Goal: Information Seeking & Learning: Learn about a topic

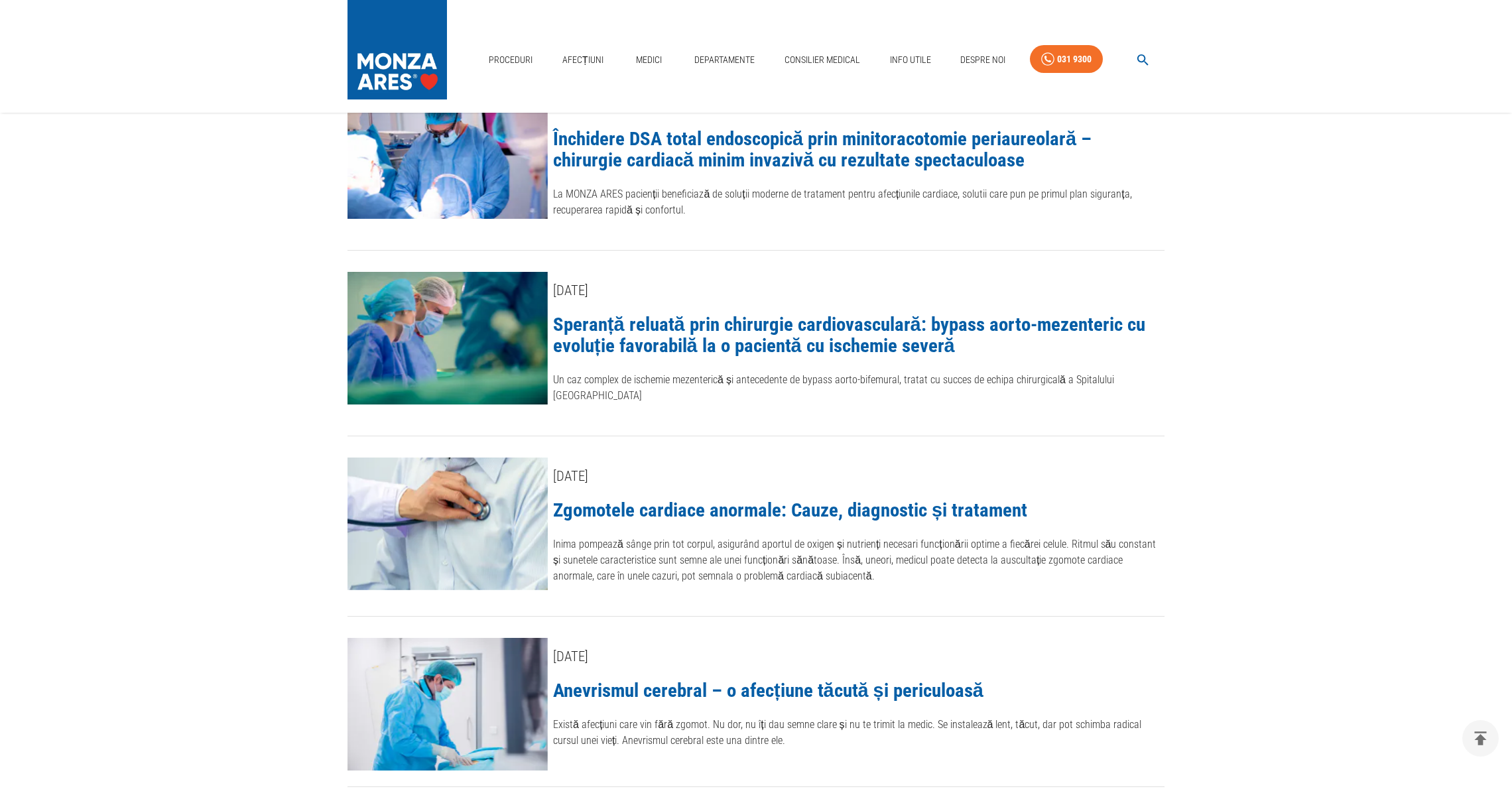
scroll to position [586, 0]
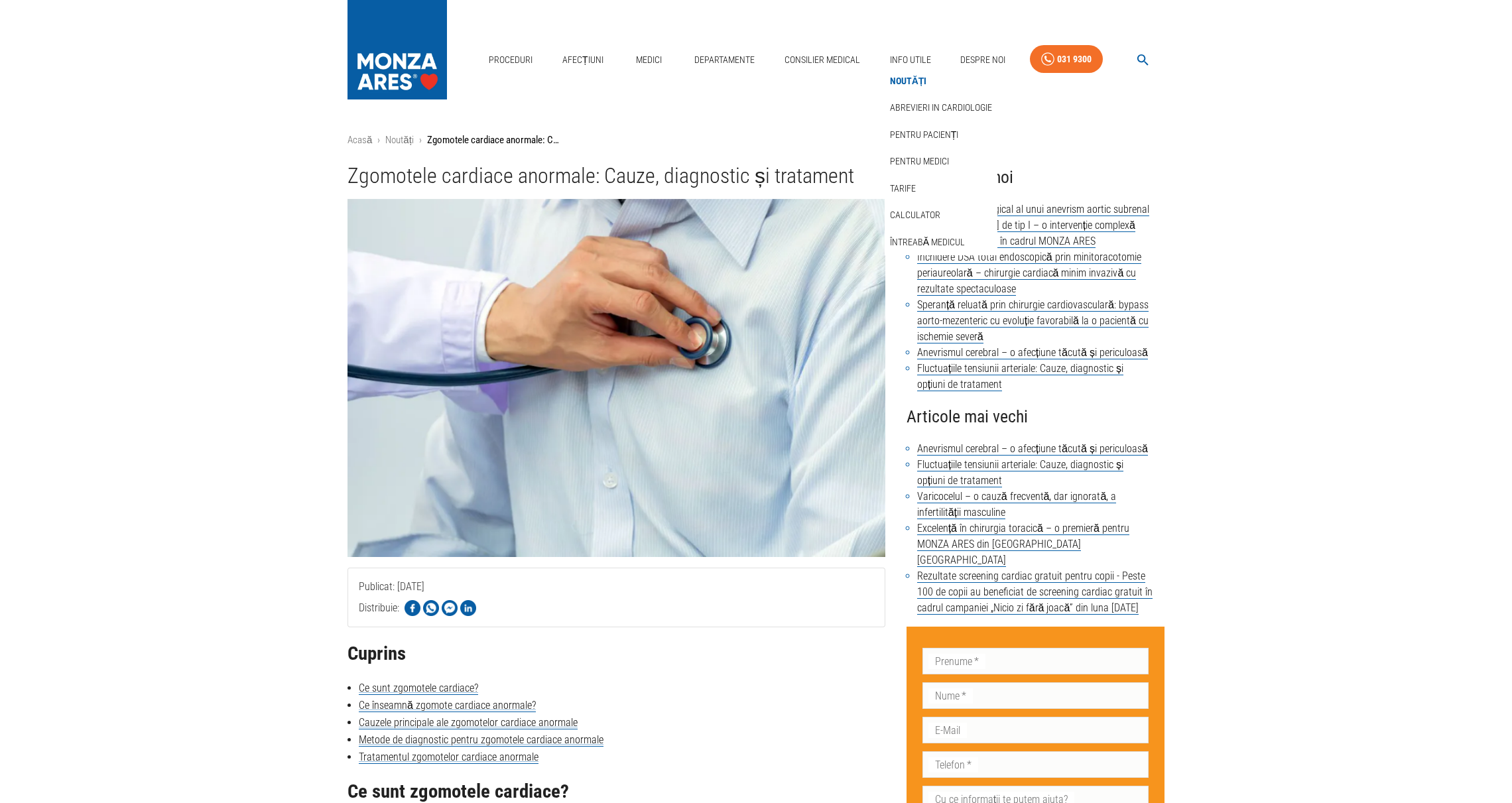
click at [918, 81] on link "Noutăți" at bounding box center [909, 81] width 42 height 22
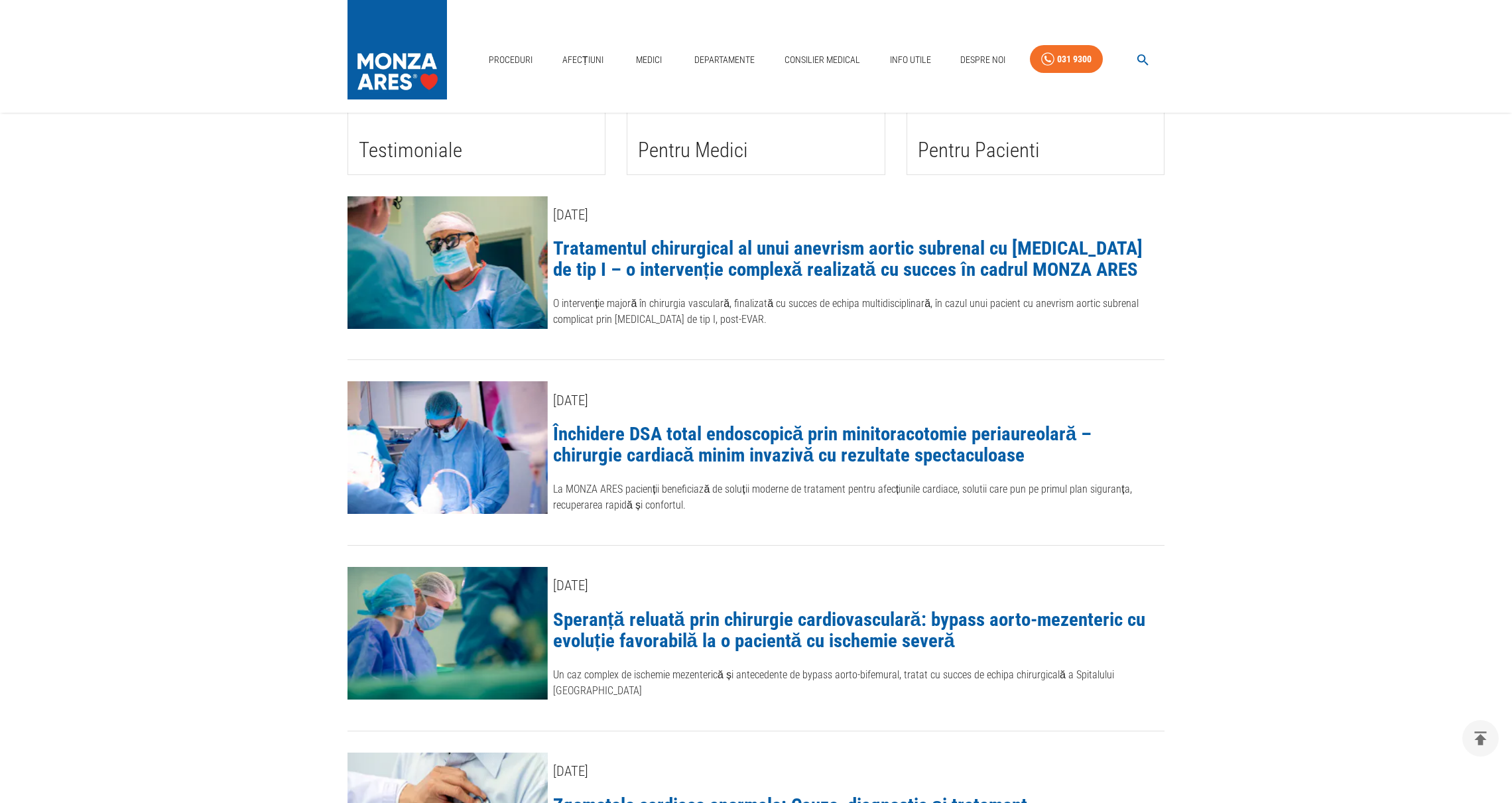
scroll to position [77, 0]
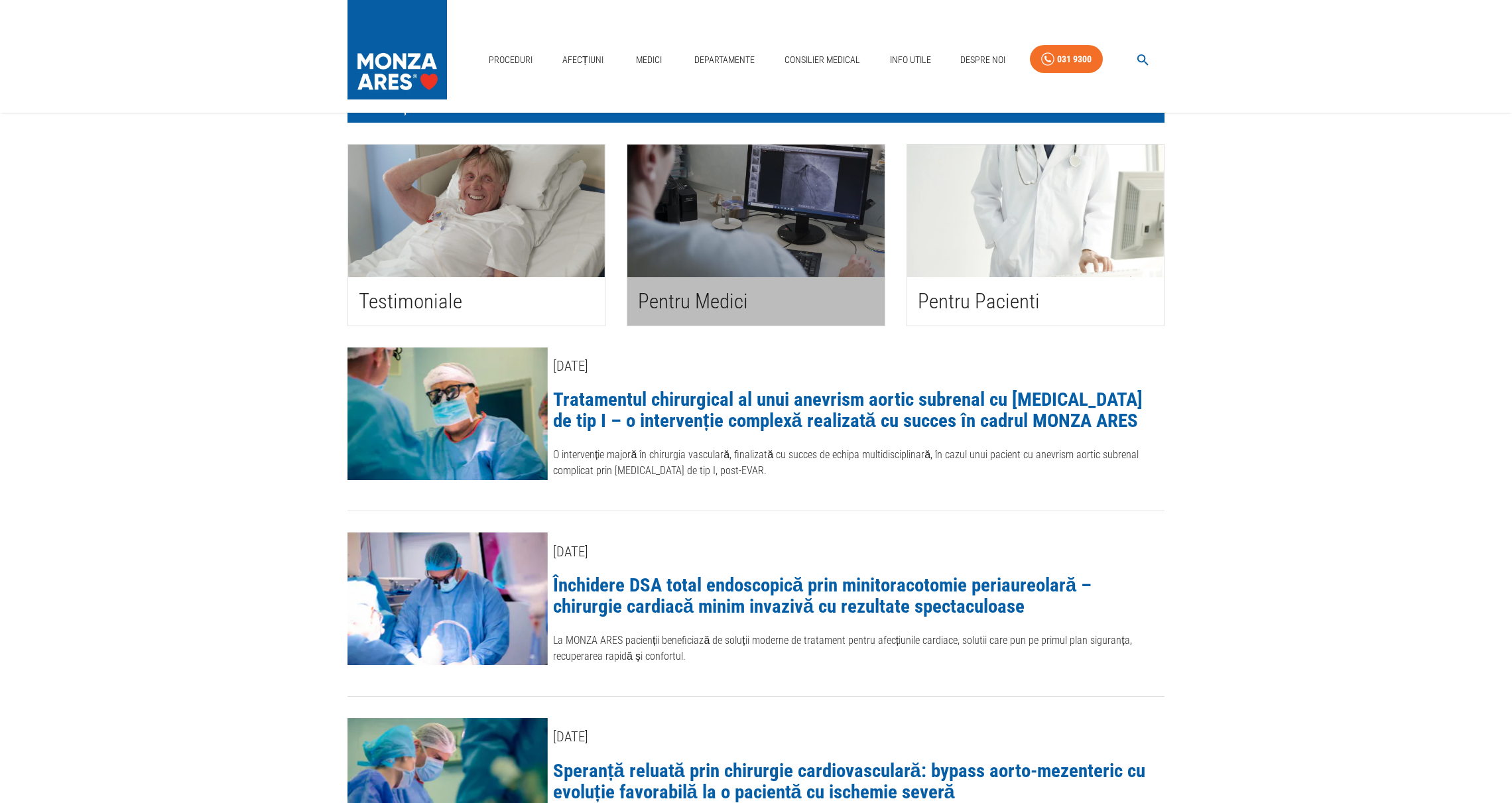
click at [740, 306] on h2 "Pentru Medici" at bounding box center [755, 302] width 235 height 27
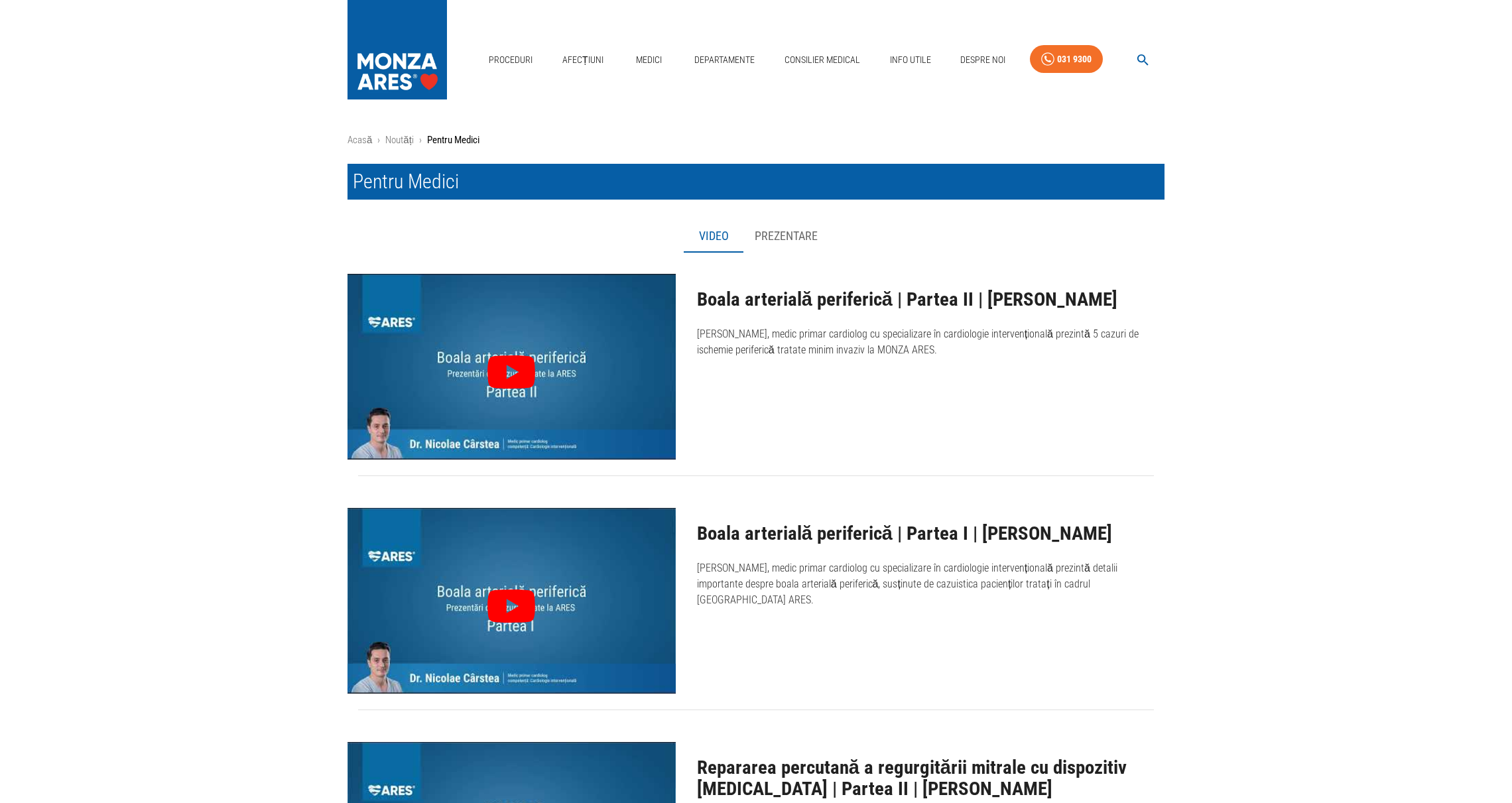
scroll to position [77, 0]
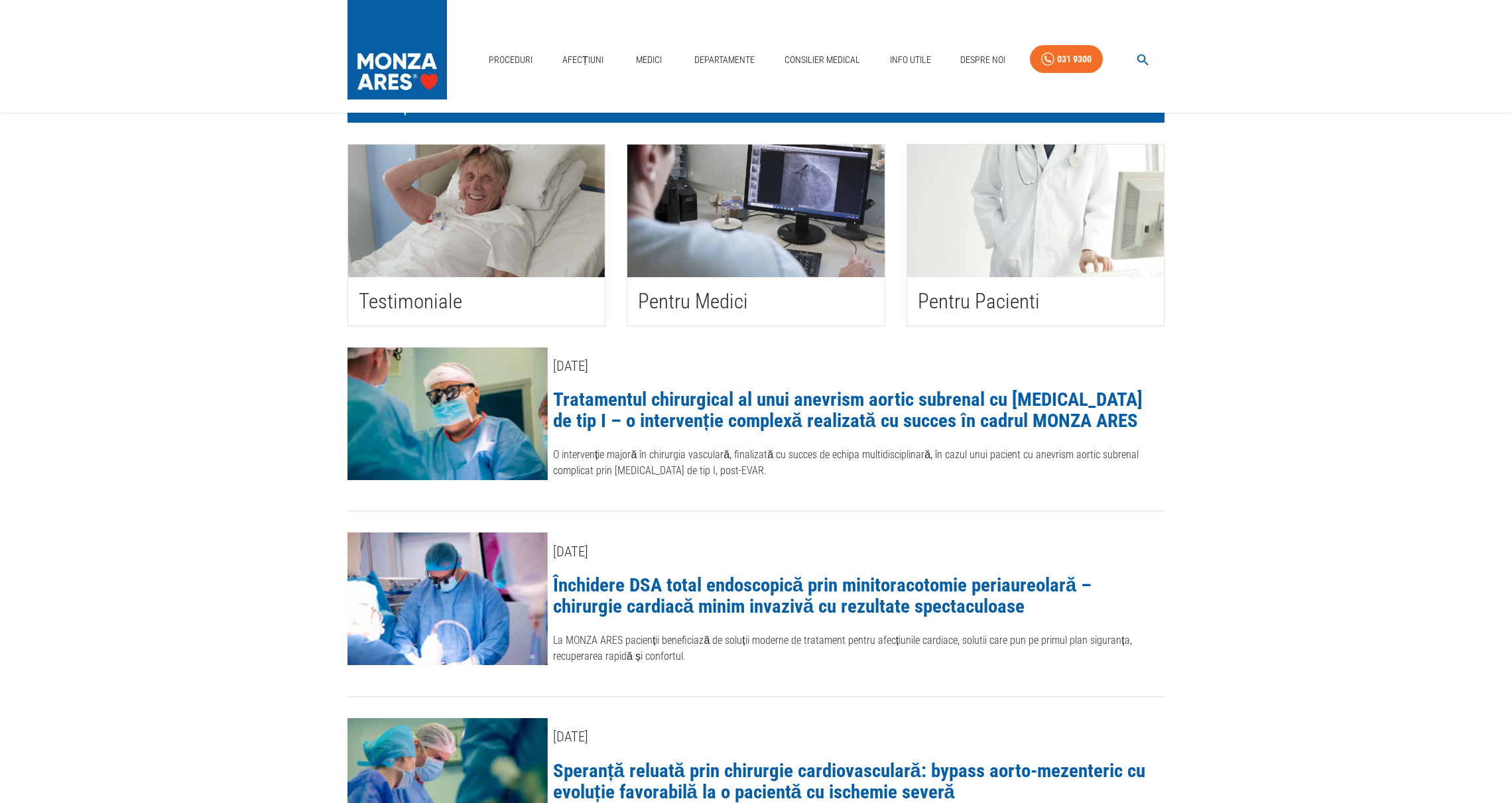
click at [968, 310] on h2 "Pentru Pacienti" at bounding box center [1035, 302] width 235 height 27
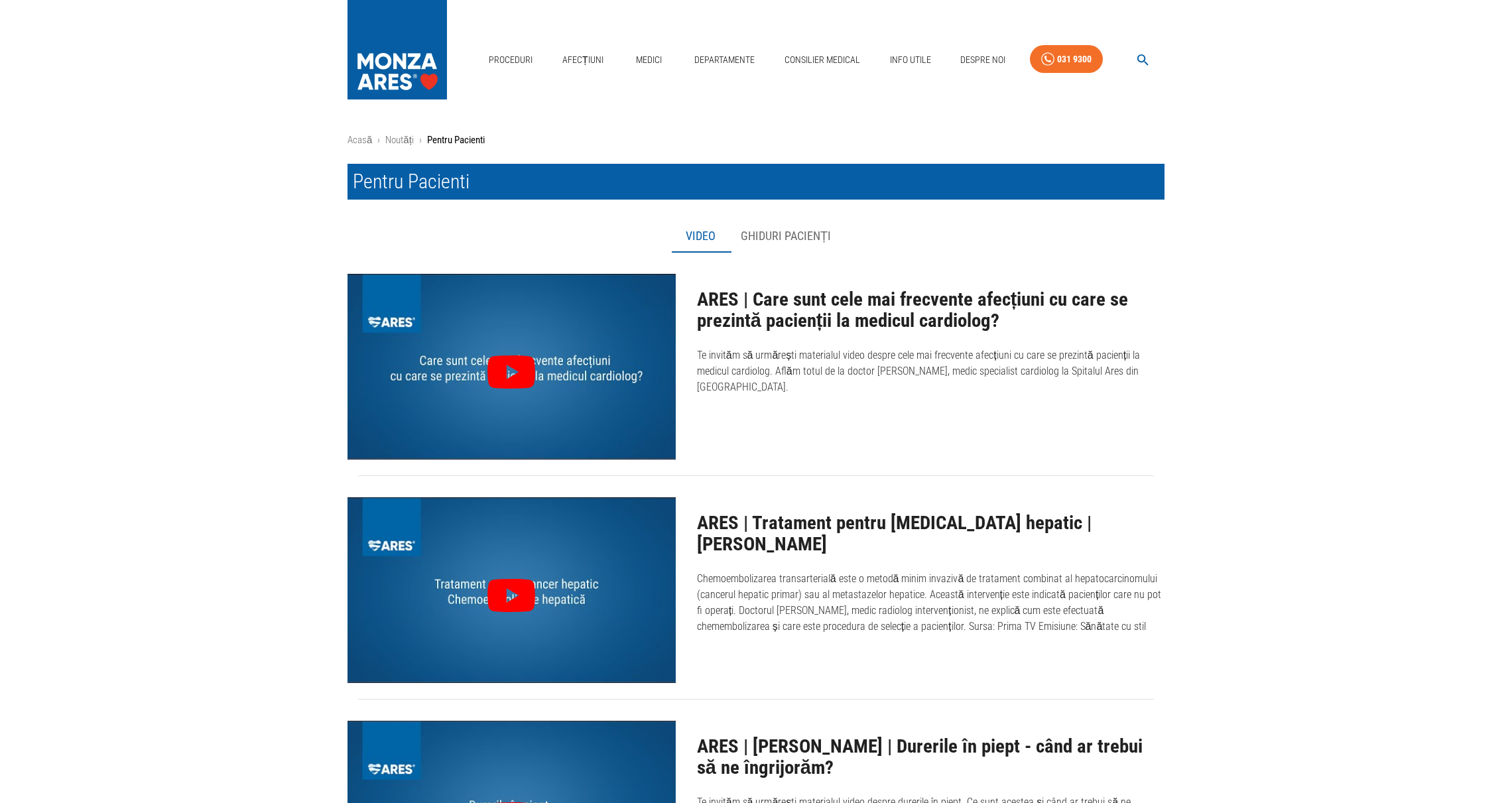
scroll to position [77, 0]
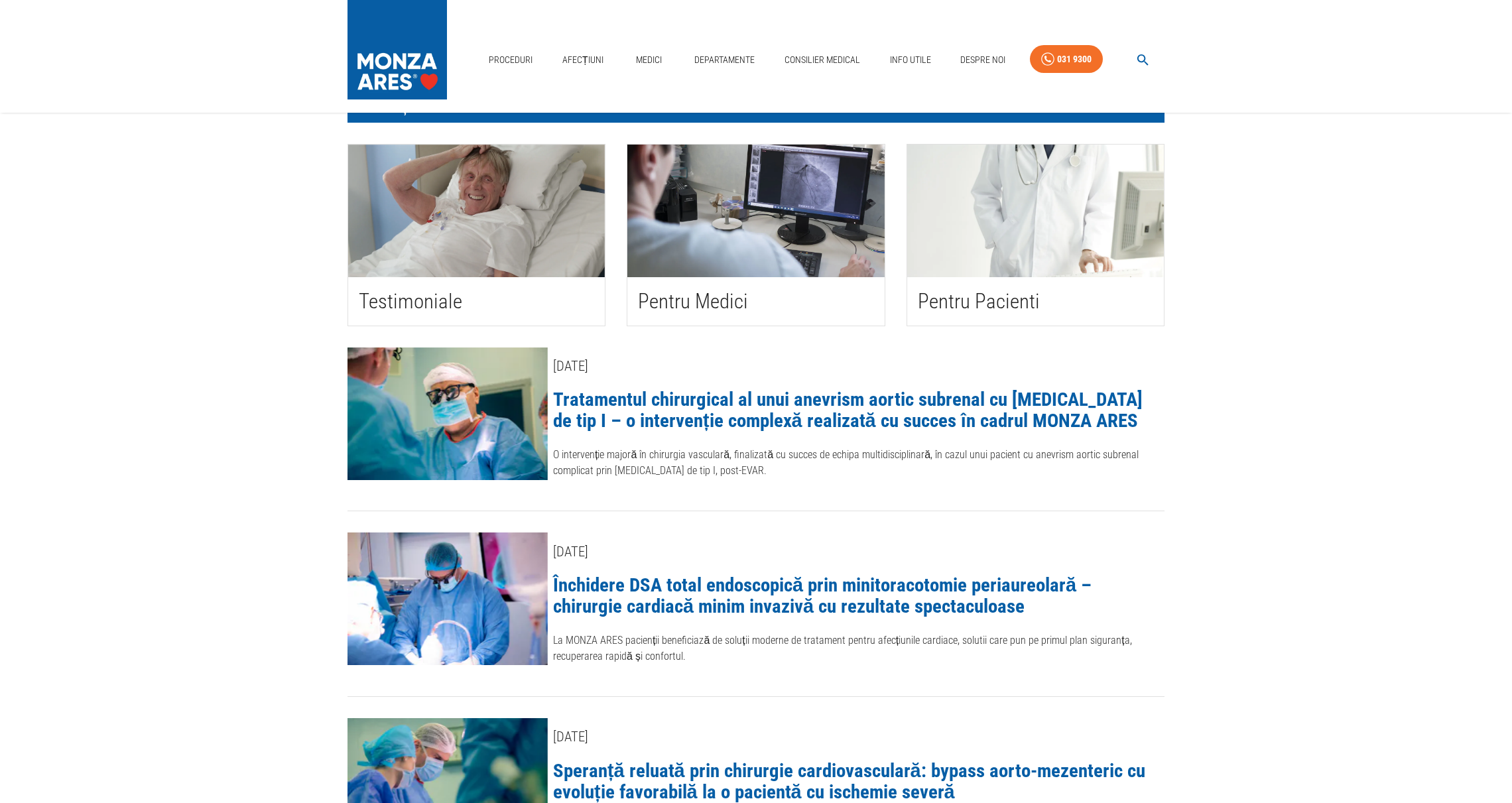
click at [443, 309] on h2 "Testimoniale" at bounding box center [476, 302] width 235 height 27
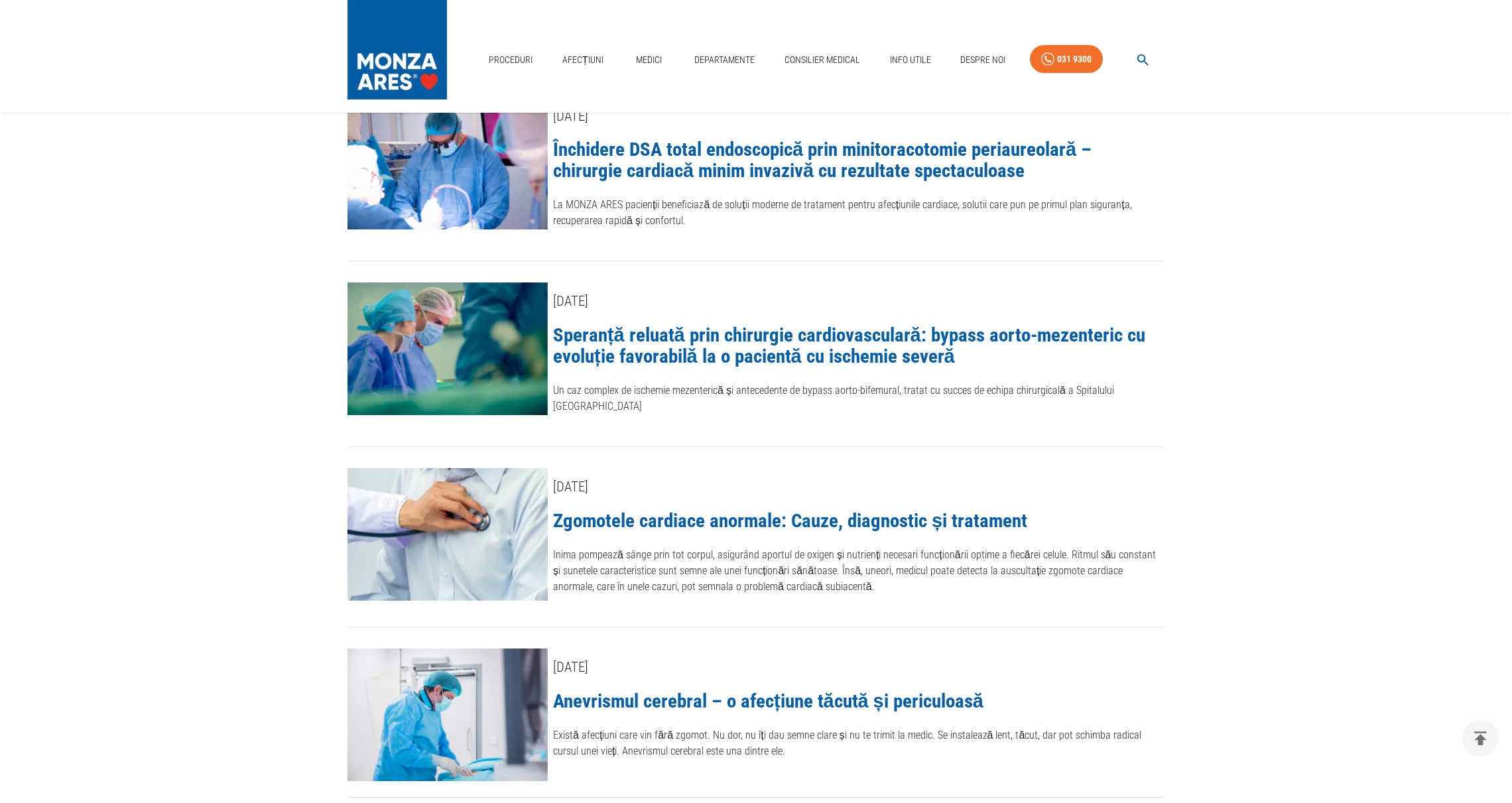
scroll to position [519, 0]
